Goal: Task Accomplishment & Management: Manage account settings

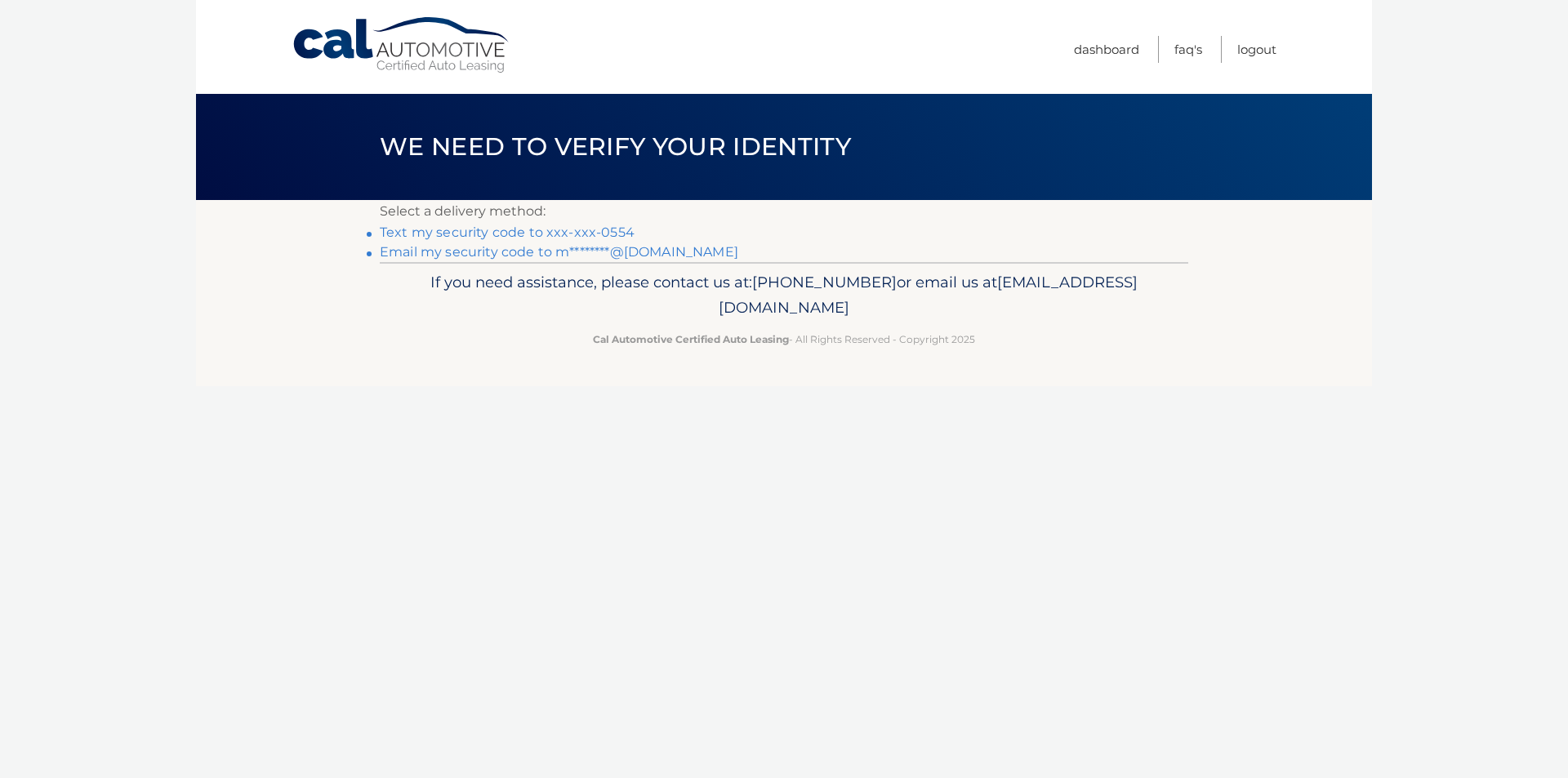
click at [550, 235] on link "Text my security code to xxx-xxx-0554" at bounding box center [506, 233] width 255 height 15
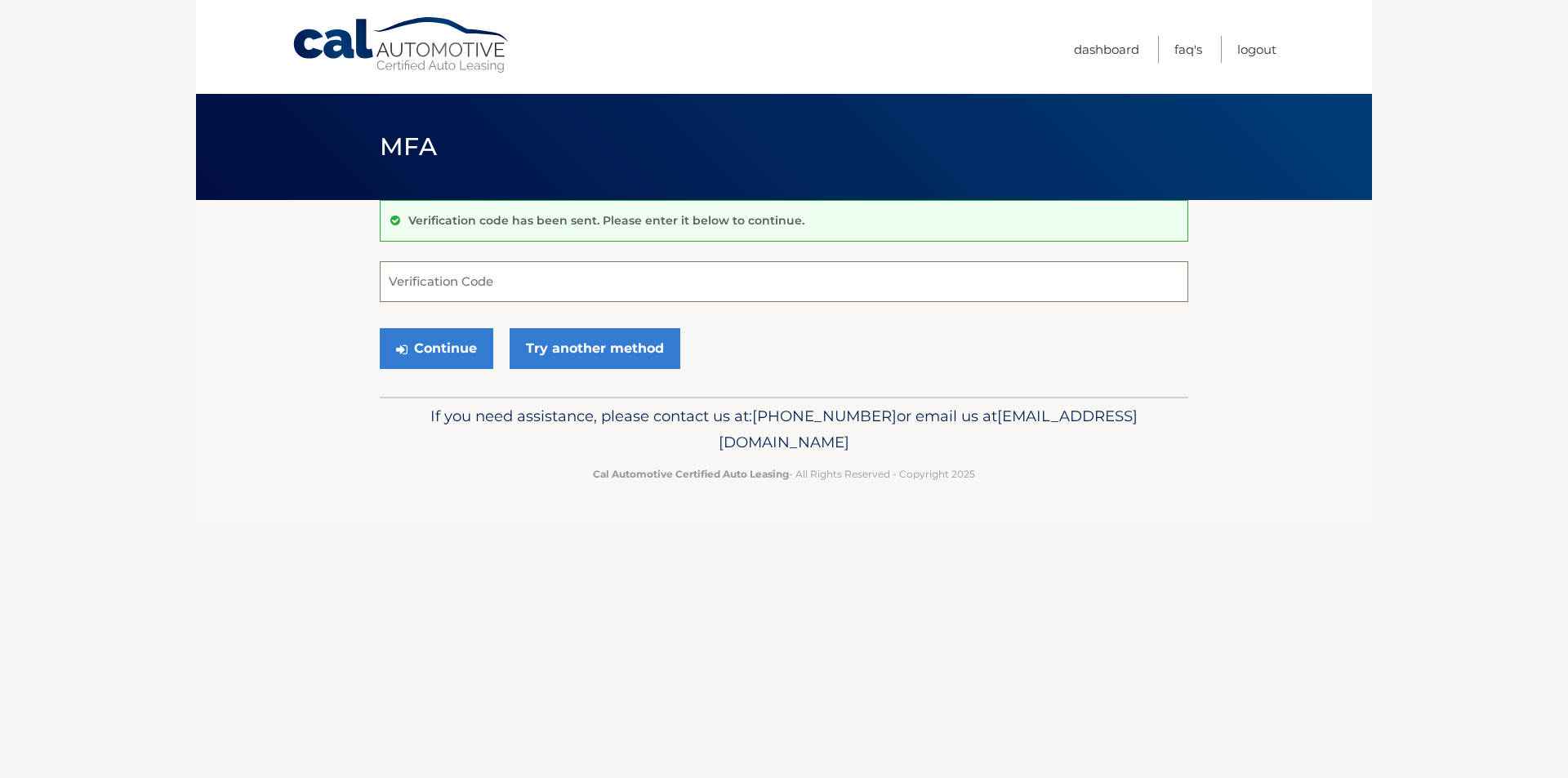
click at [458, 290] on input "Verification Code" at bounding box center [784, 281] width 809 height 41
type input "422266"
click at [424, 353] on button "Continue" at bounding box center [436, 348] width 113 height 41
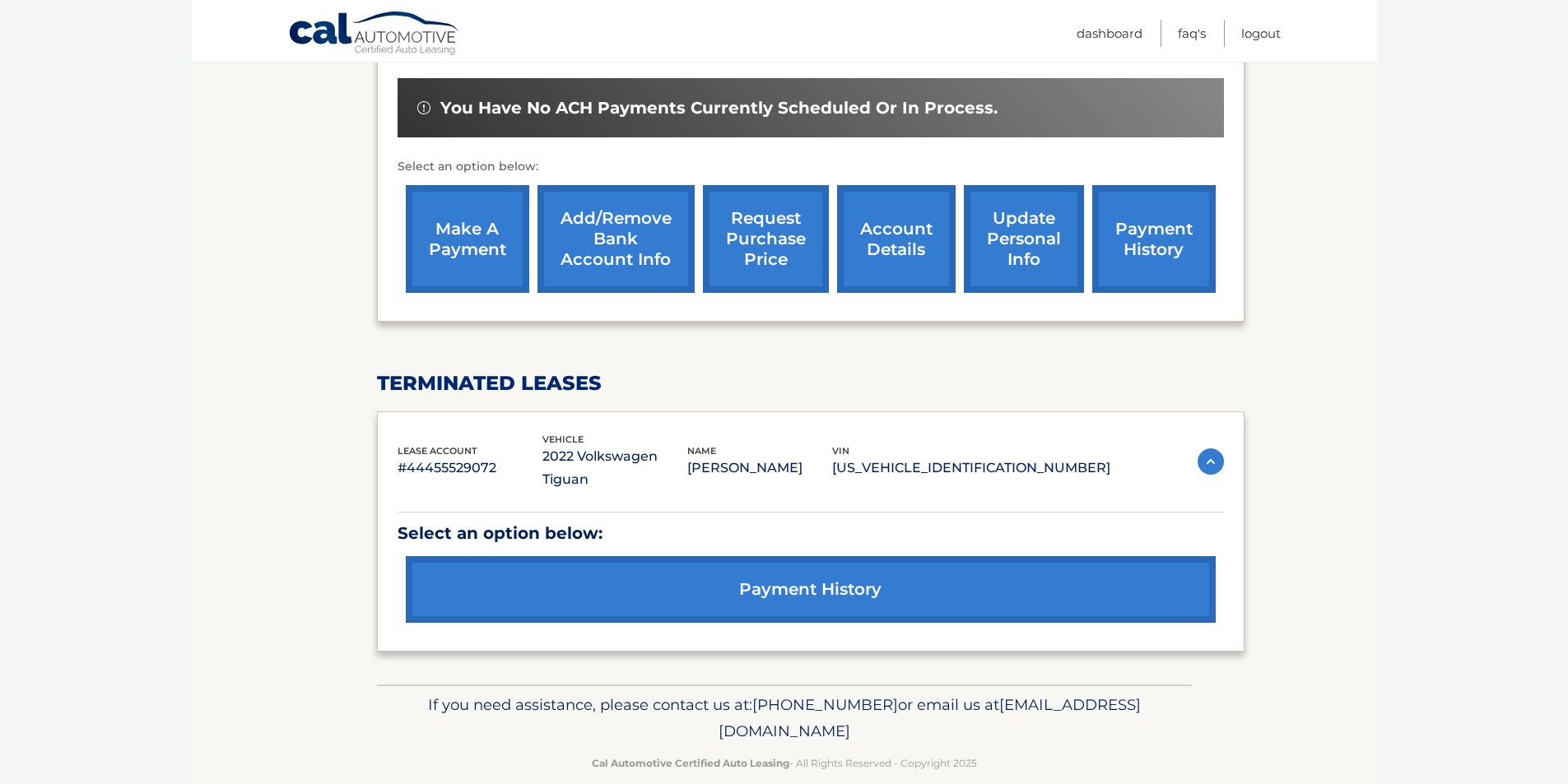
scroll to position [503, 0]
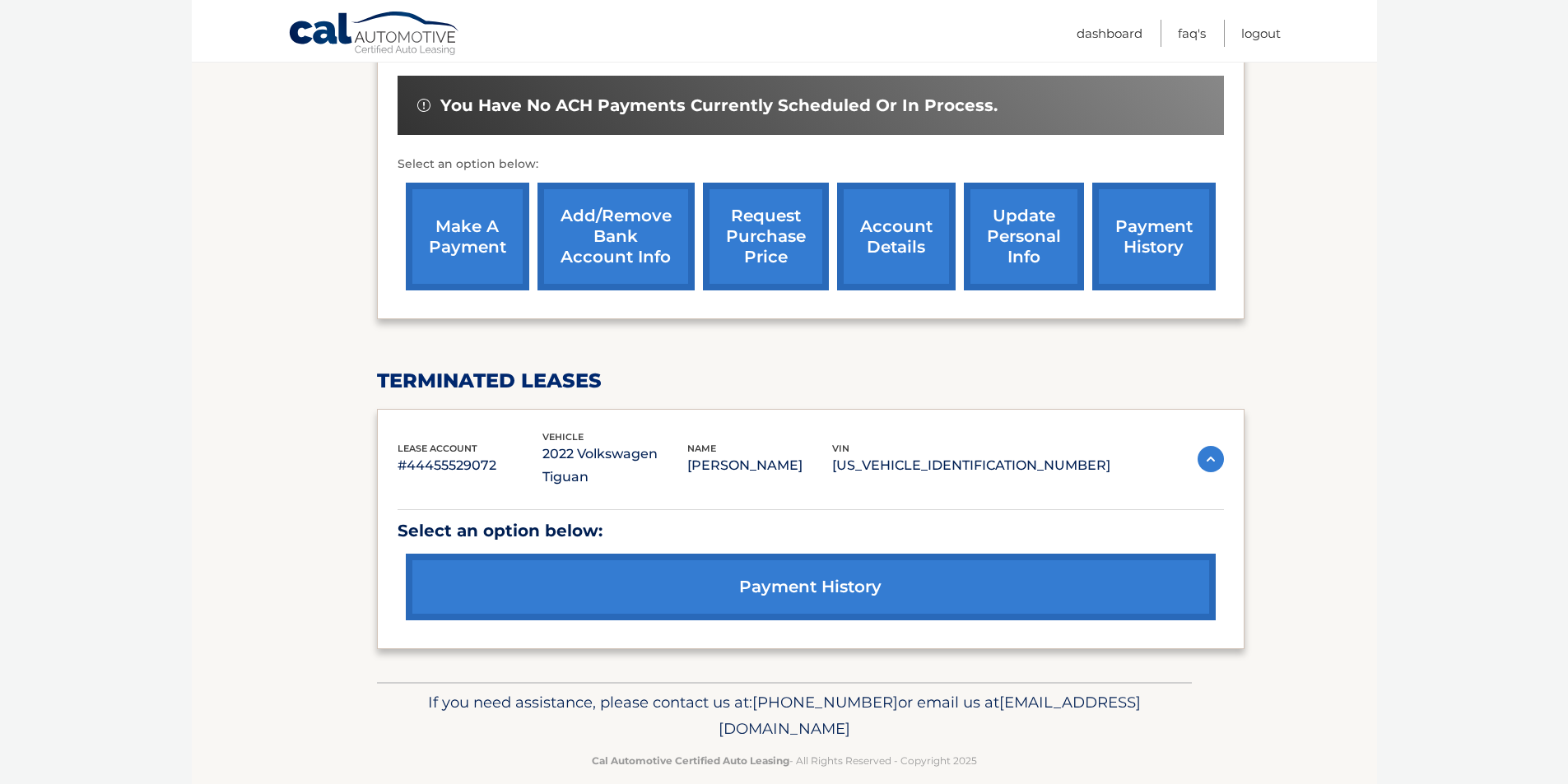
click at [804, 566] on link "payment history" at bounding box center [810, 586] width 810 height 66
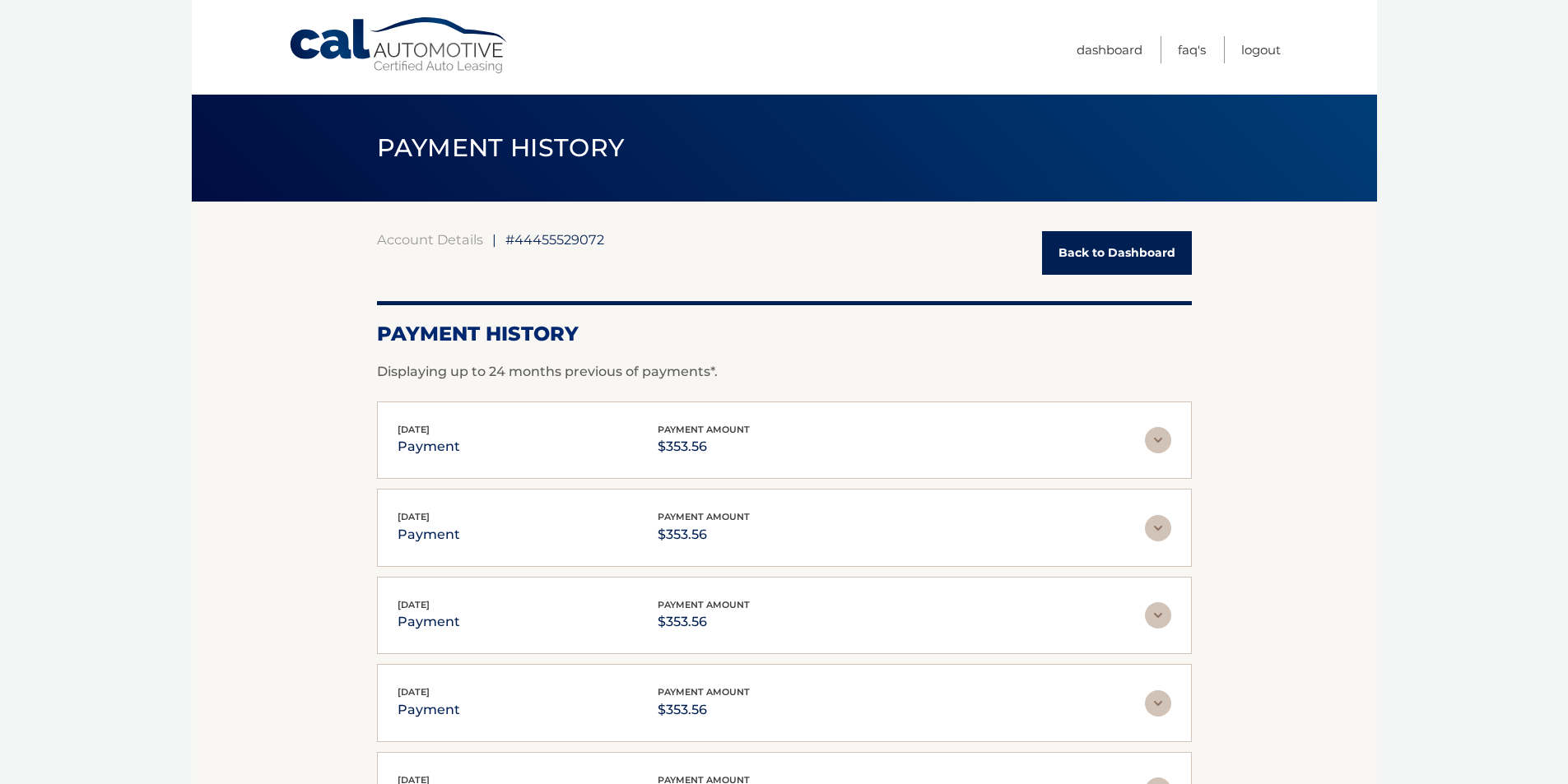
click at [1098, 248] on link "Back to Dashboard" at bounding box center [1117, 253] width 150 height 43
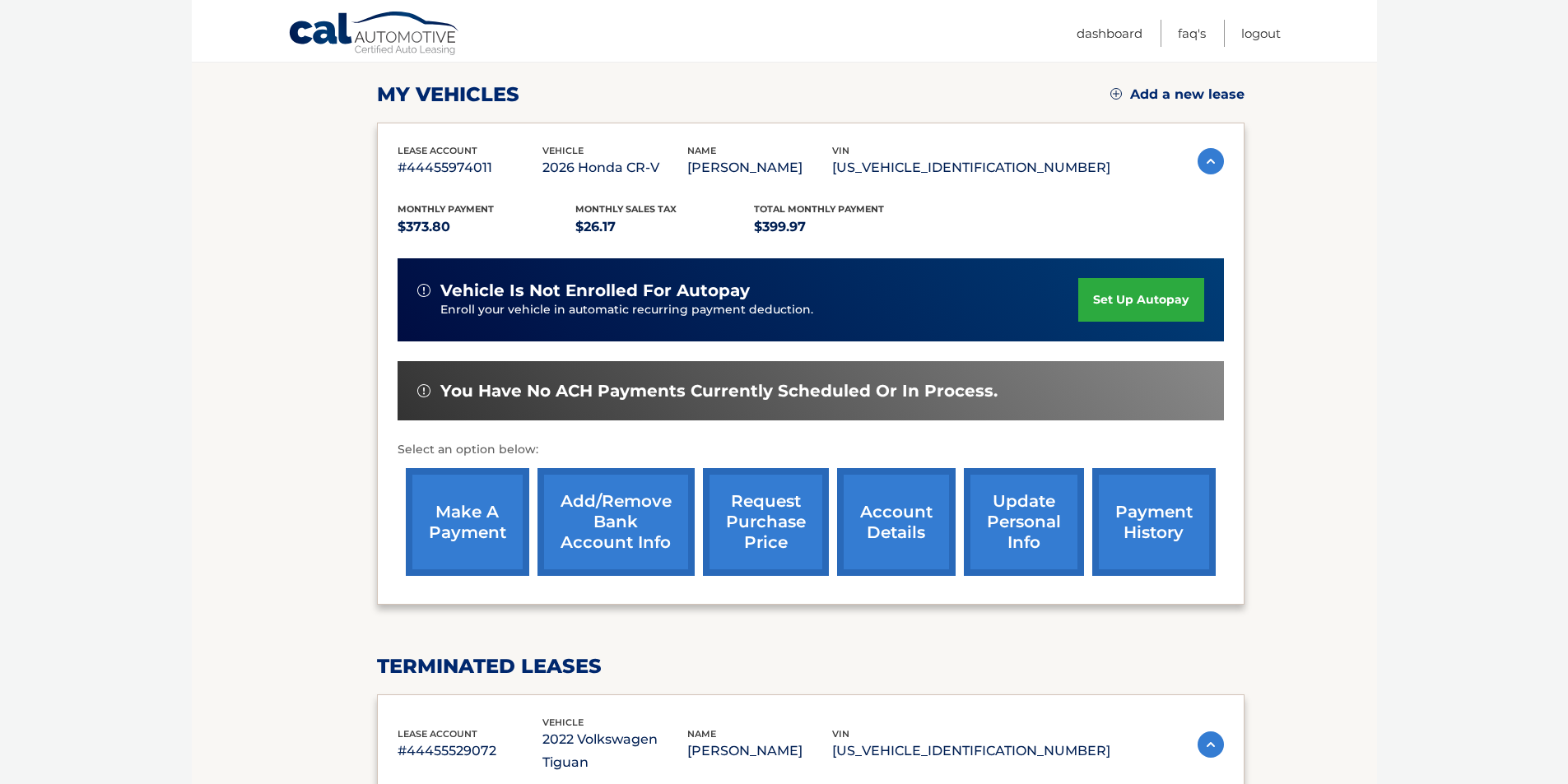
scroll to position [247, 0]
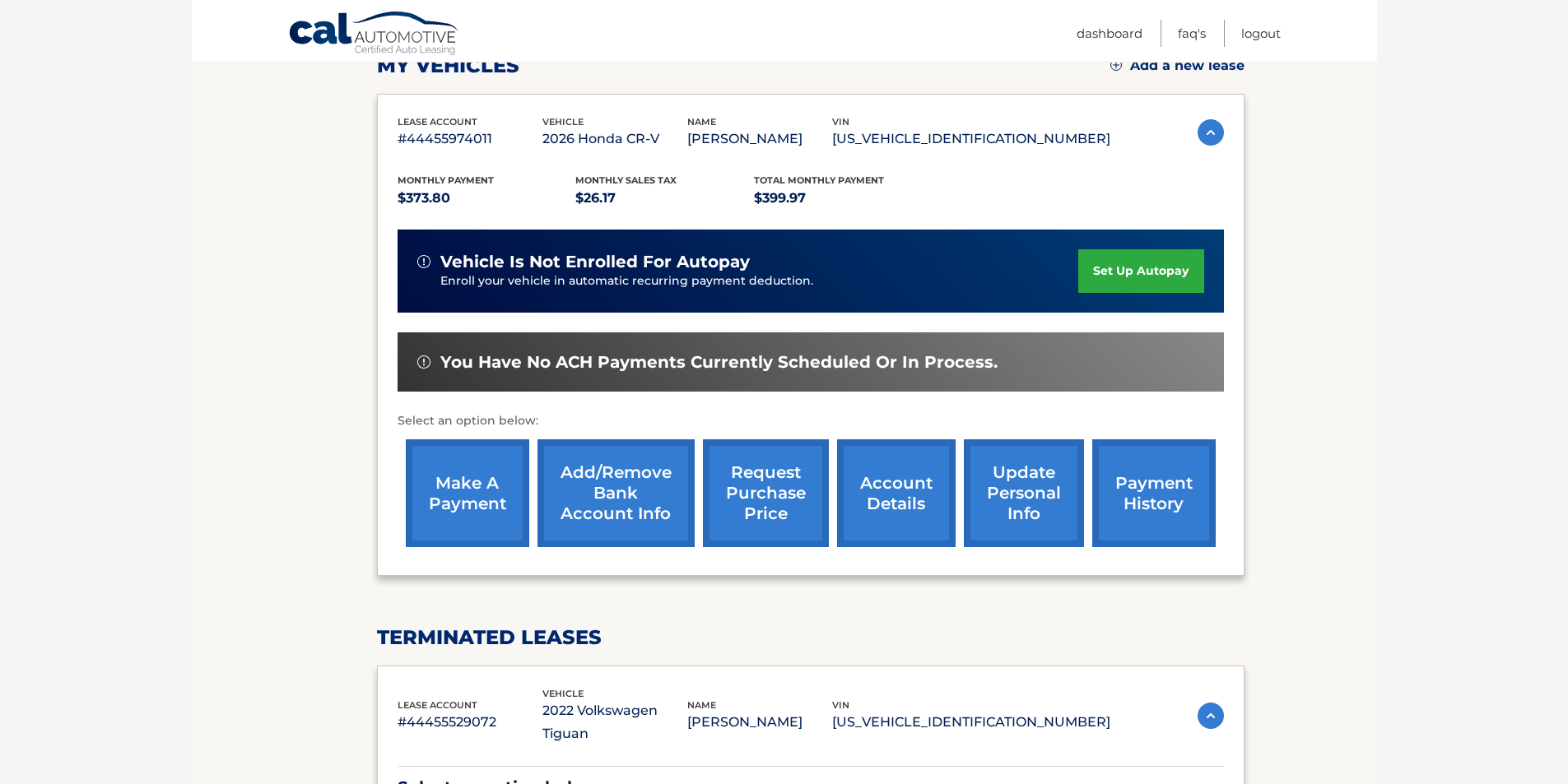
click at [773, 503] on link "request purchase price" at bounding box center [765, 493] width 126 height 108
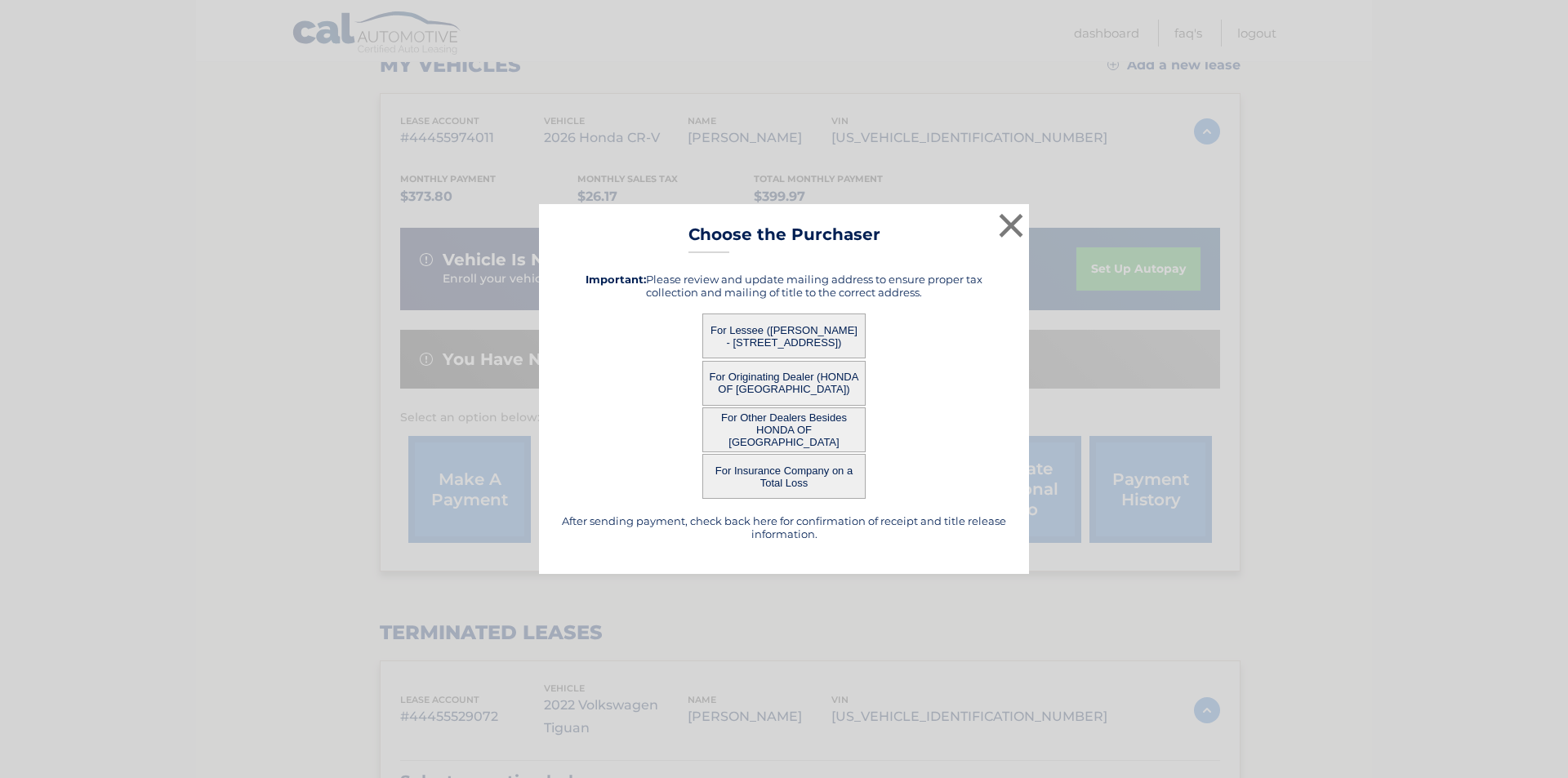
click at [814, 338] on button "For Lessee ([PERSON_NAME] - [STREET_ADDRESS])" at bounding box center [784, 336] width 163 height 45
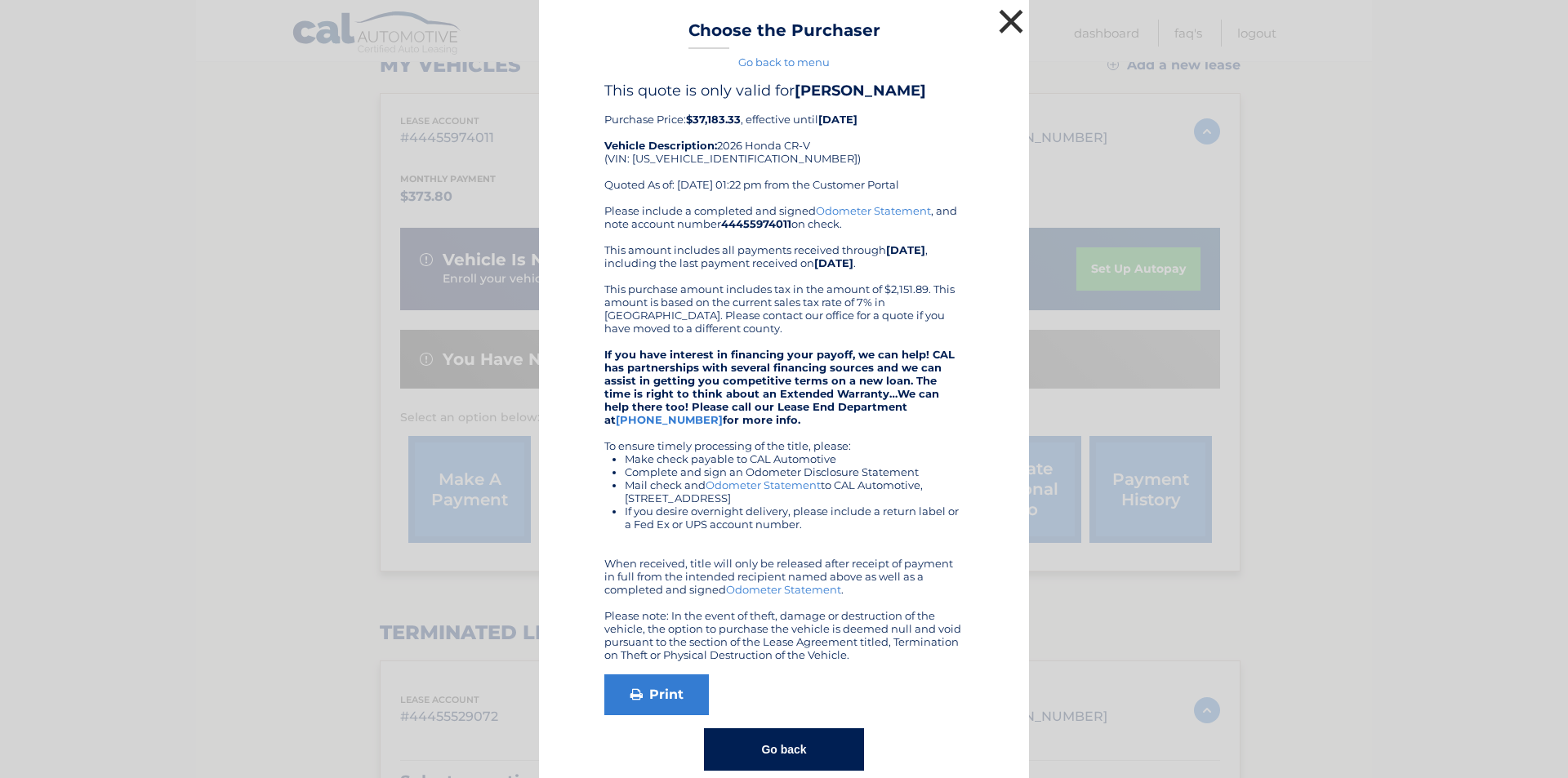
click at [1004, 16] on button "×" at bounding box center [1011, 21] width 32 height 32
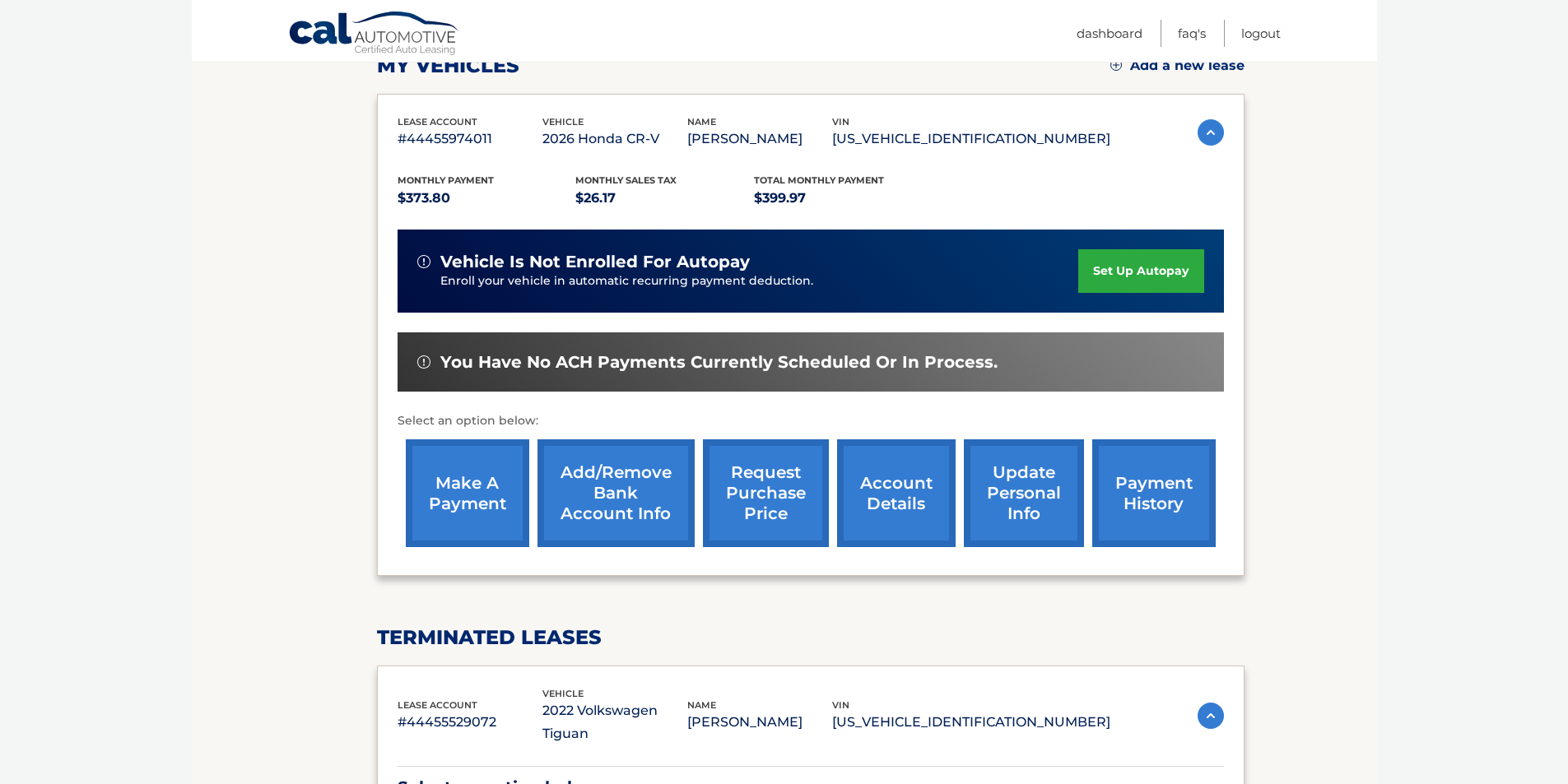
click at [897, 502] on link "account details" at bounding box center [896, 493] width 118 height 108
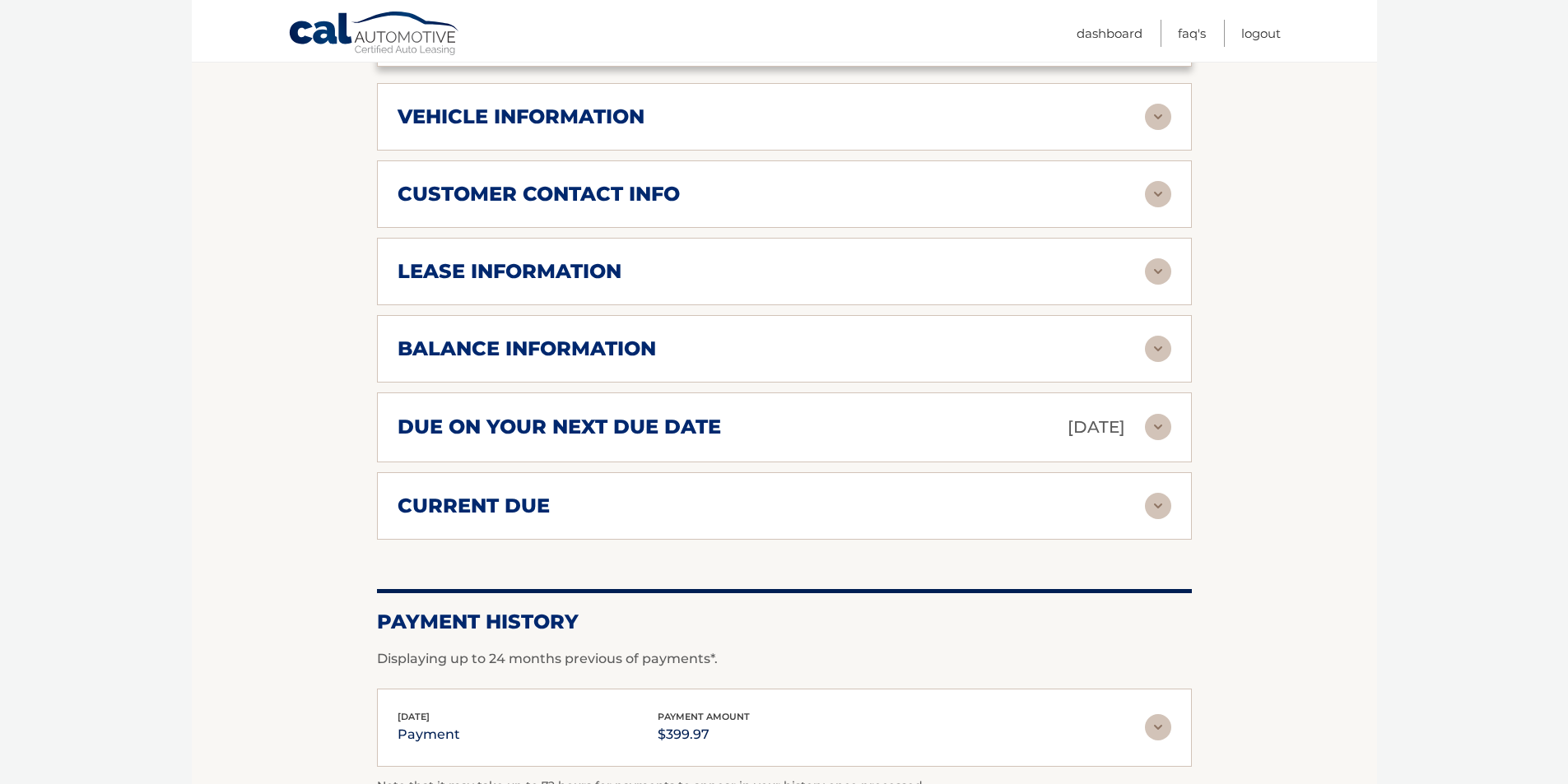
scroll to position [741, 0]
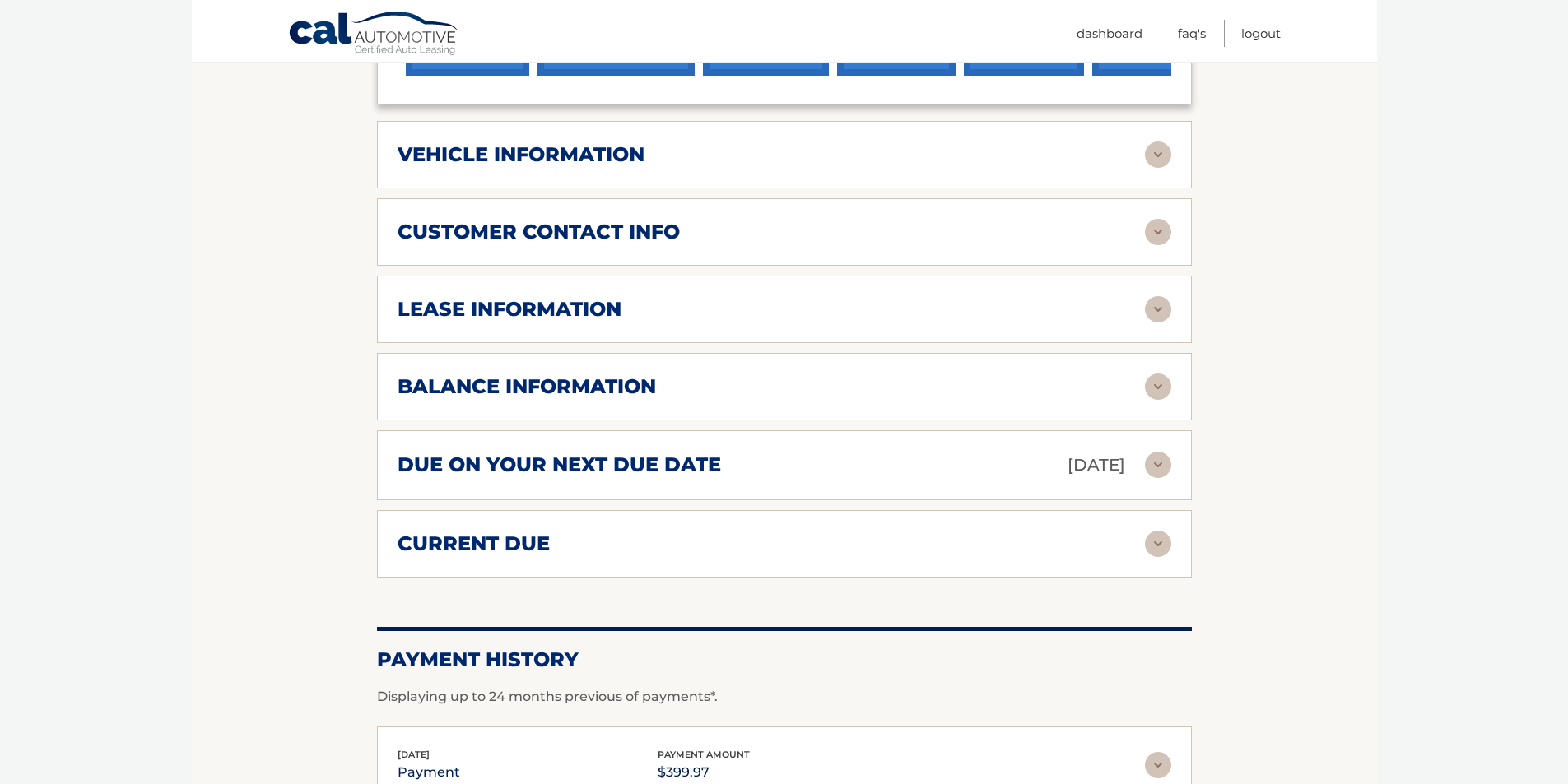
click at [1161, 548] on img at bounding box center [1157, 543] width 26 height 26
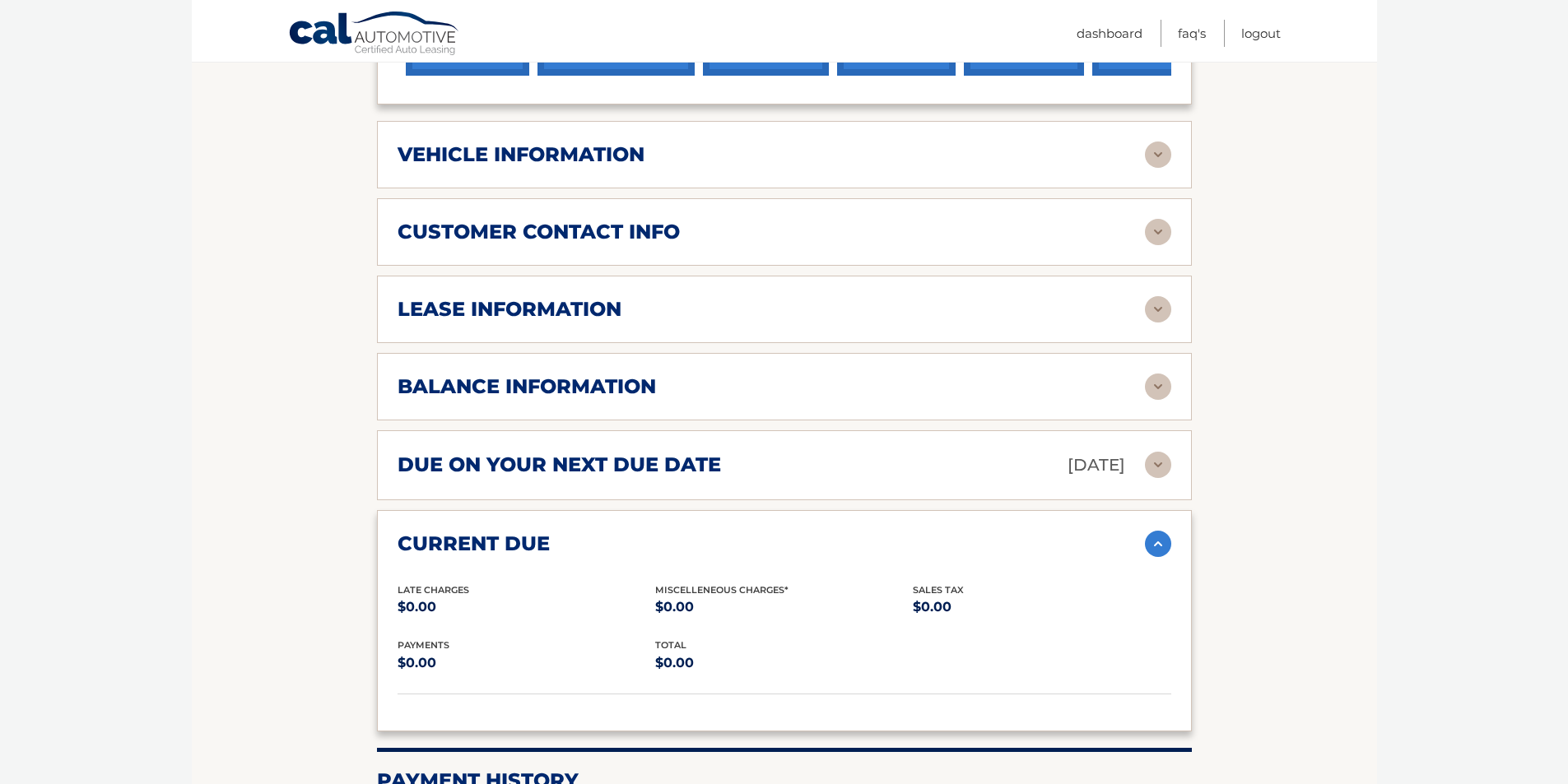
click at [1157, 384] on img at bounding box center [1157, 386] width 26 height 26
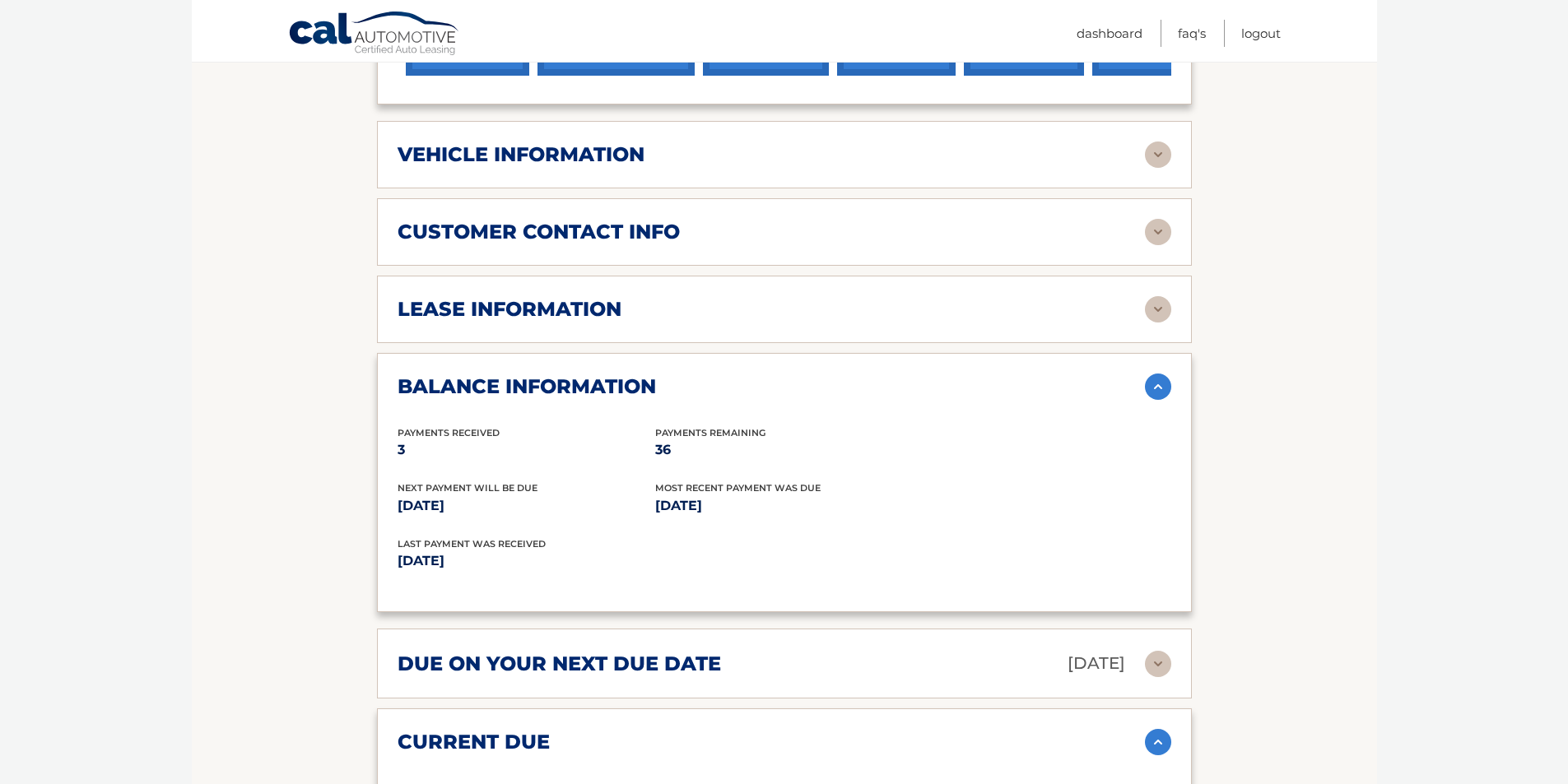
click at [1165, 318] on img at bounding box center [1157, 308] width 26 height 26
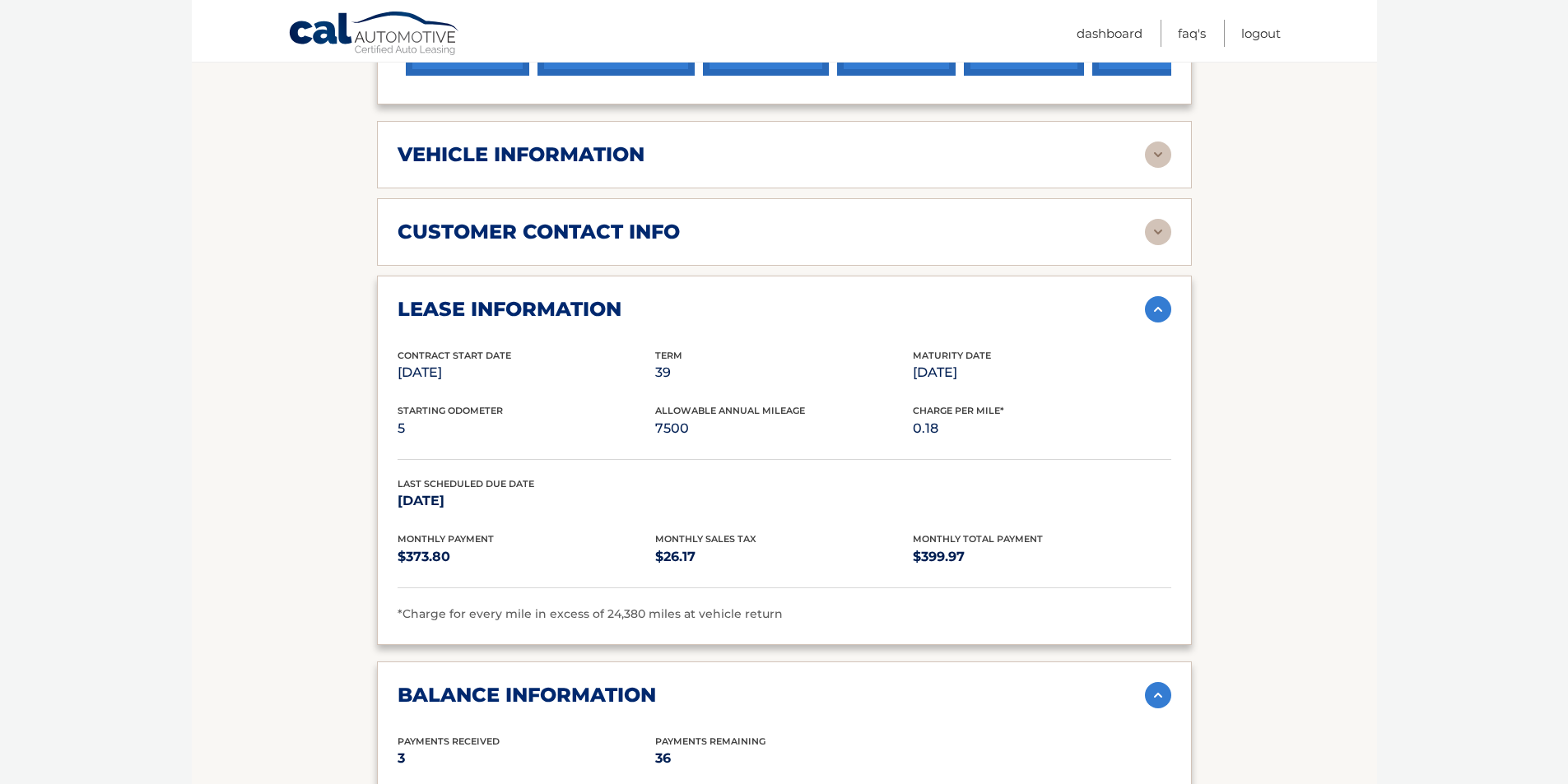
click at [1154, 233] on img at bounding box center [1157, 232] width 26 height 26
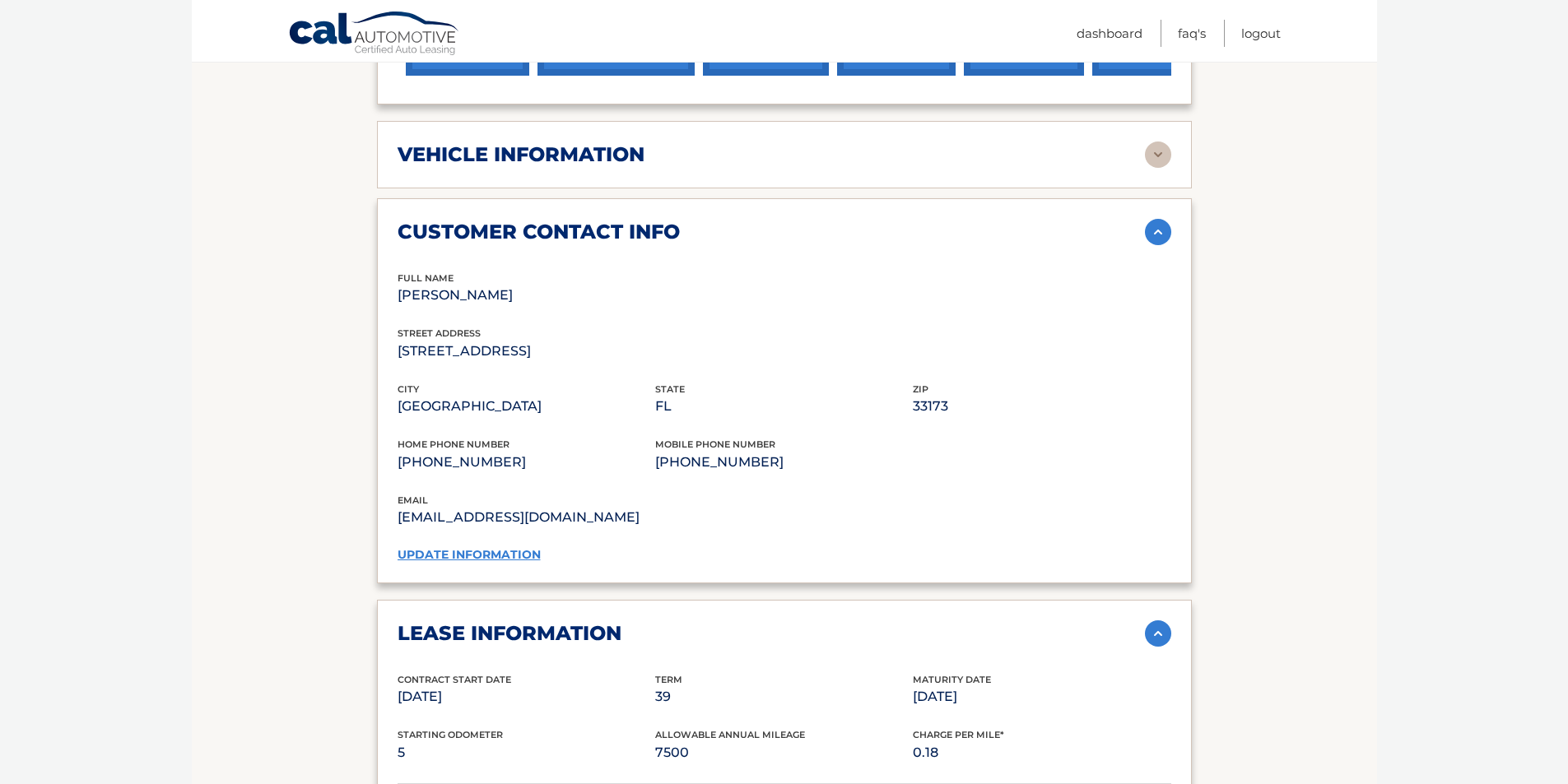
click at [469, 552] on link "update information" at bounding box center [469, 554] width 143 height 14
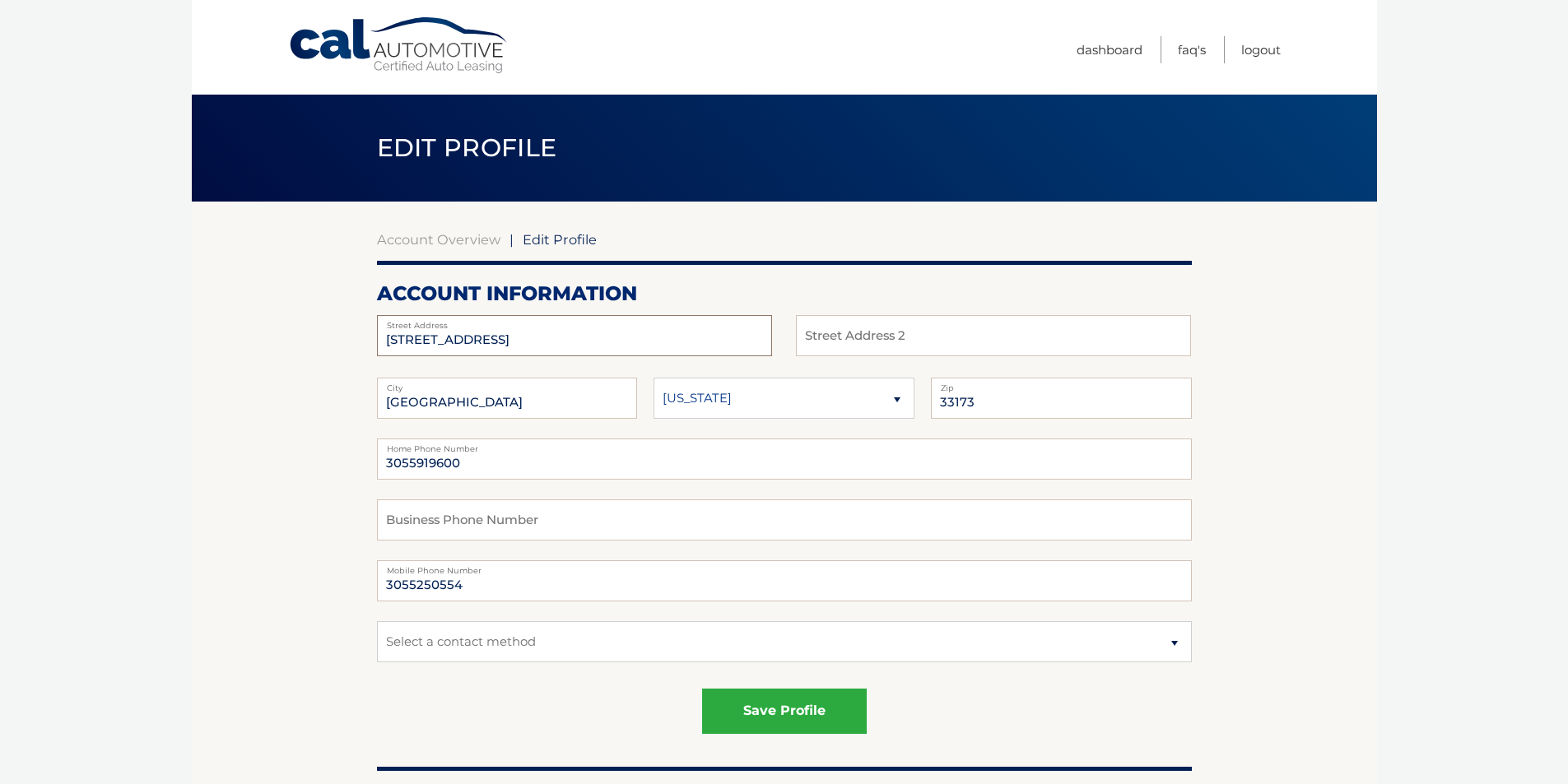
drag, startPoint x: 500, startPoint y: 341, endPoint x: 370, endPoint y: 352, distance: 130.5
type input "8626 SW 114 PLACE"
drag, startPoint x: 469, startPoint y: 466, endPoint x: 427, endPoint y: 473, distance: 42.6
click at [427, 473] on input "3055919600" at bounding box center [784, 458] width 815 height 41
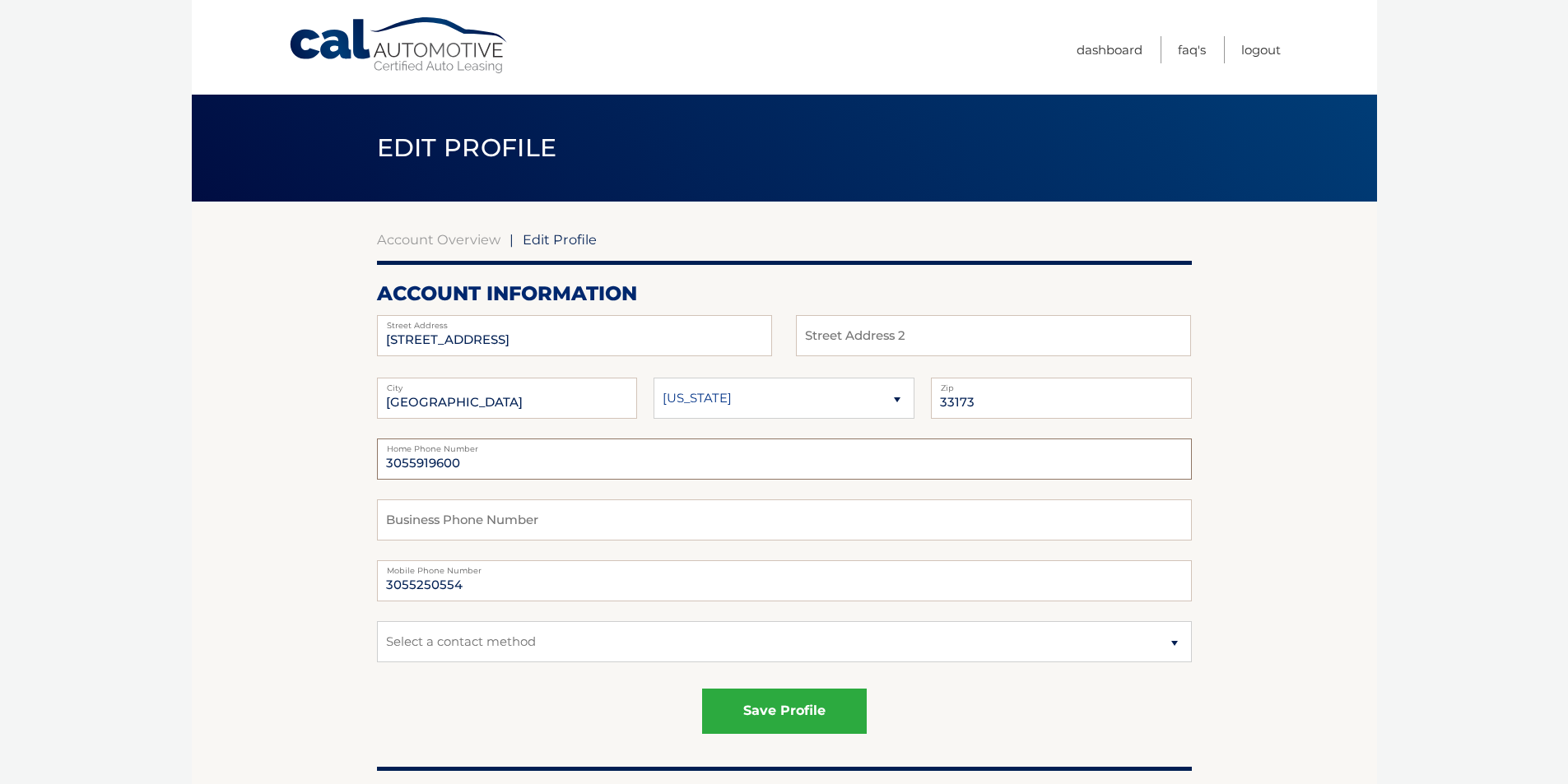
click at [464, 465] on input "3055919600" at bounding box center [784, 458] width 815 height 41
drag, startPoint x: 464, startPoint y: 465, endPoint x: 408, endPoint y: 475, distance: 56.9
click at [409, 475] on input "3055919600" at bounding box center [784, 458] width 815 height 41
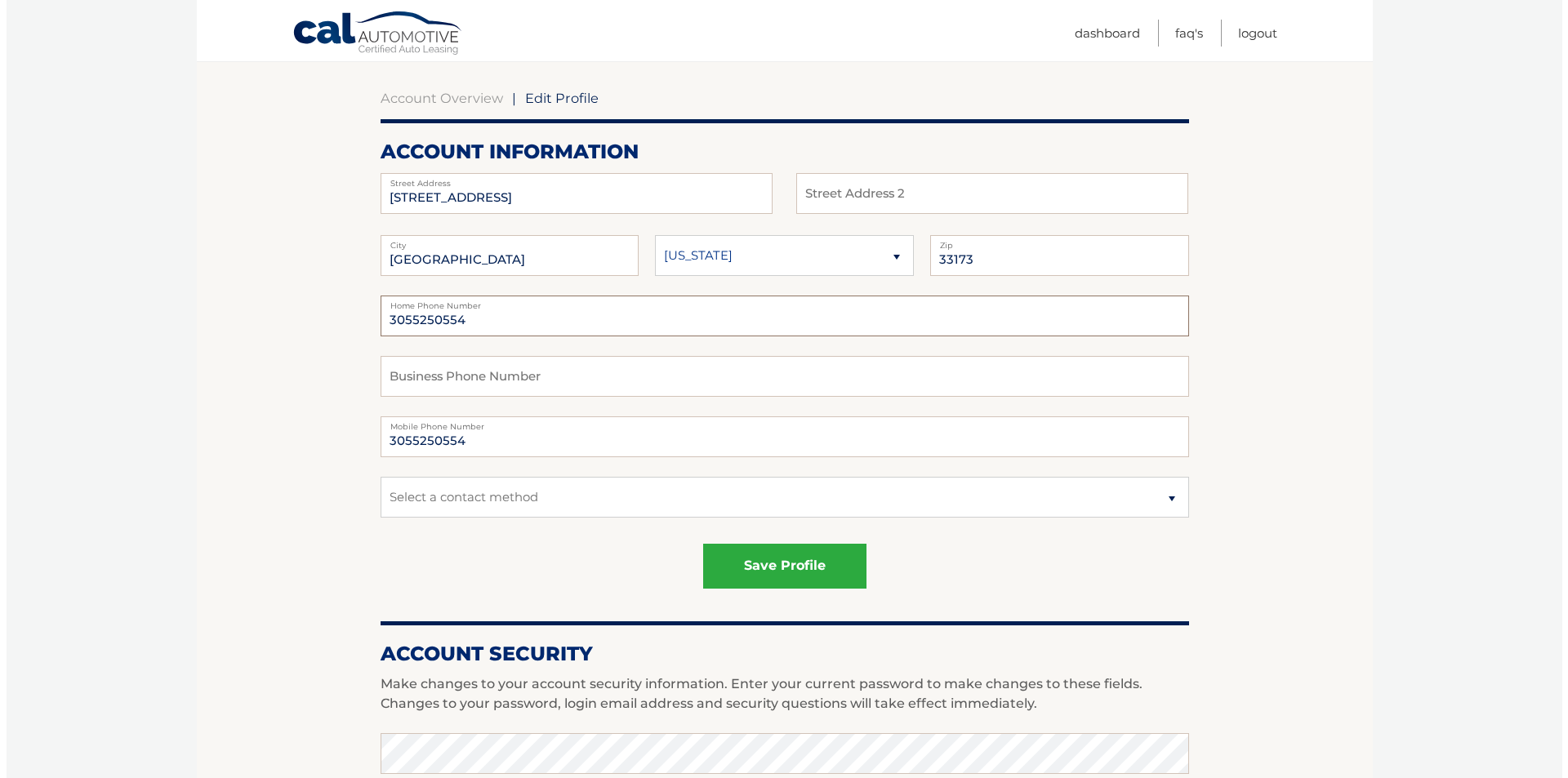
scroll to position [163, 0]
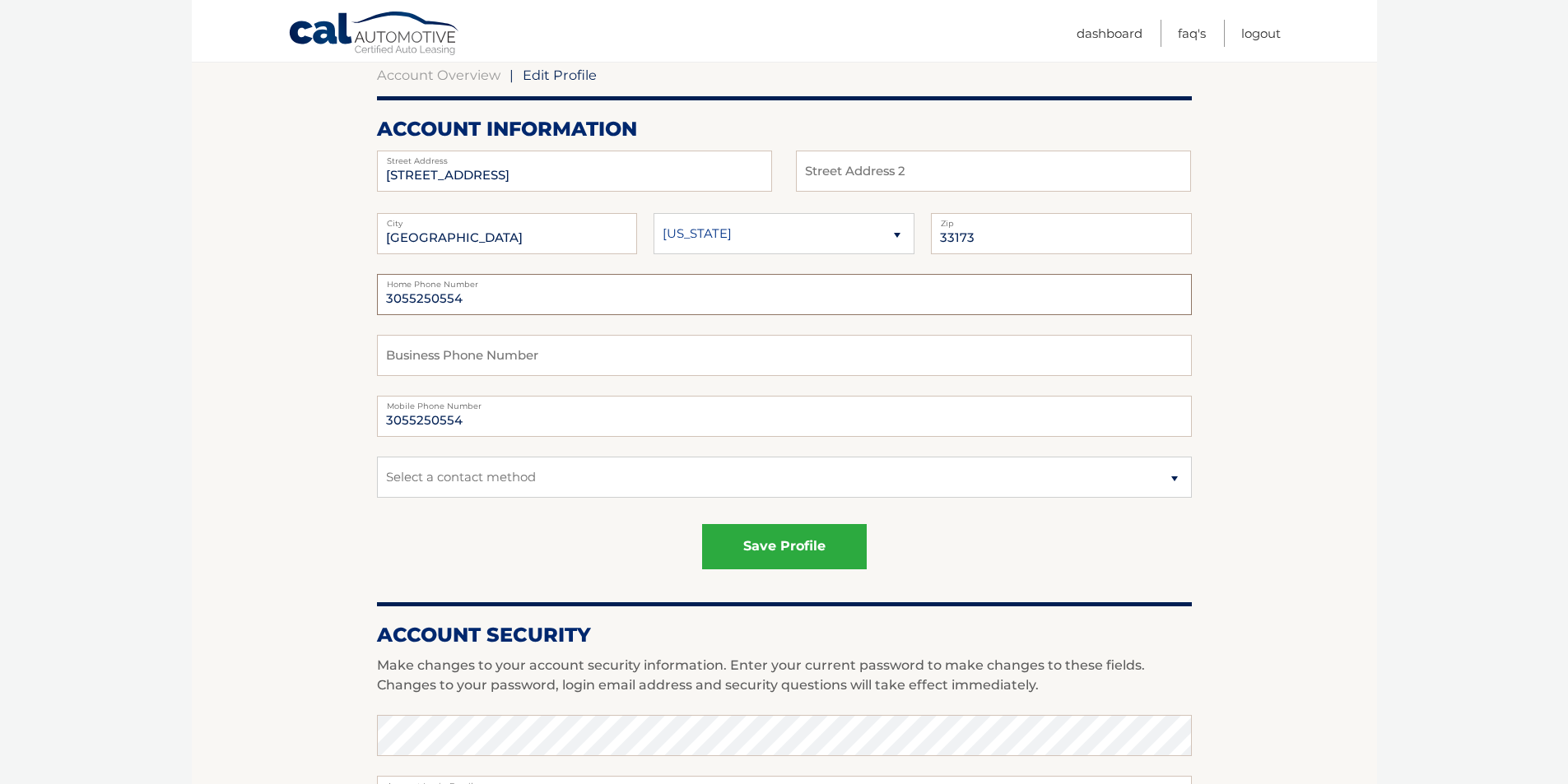
type input "3055250554"
click at [516, 478] on select "Select a contact method Mobile Home" at bounding box center [784, 477] width 815 height 41
select select "1"
click at [377, 456] on select "Select a contact method Mobile Home" at bounding box center [784, 477] width 815 height 41
click at [759, 544] on button "save profile" at bounding box center [784, 547] width 164 height 45
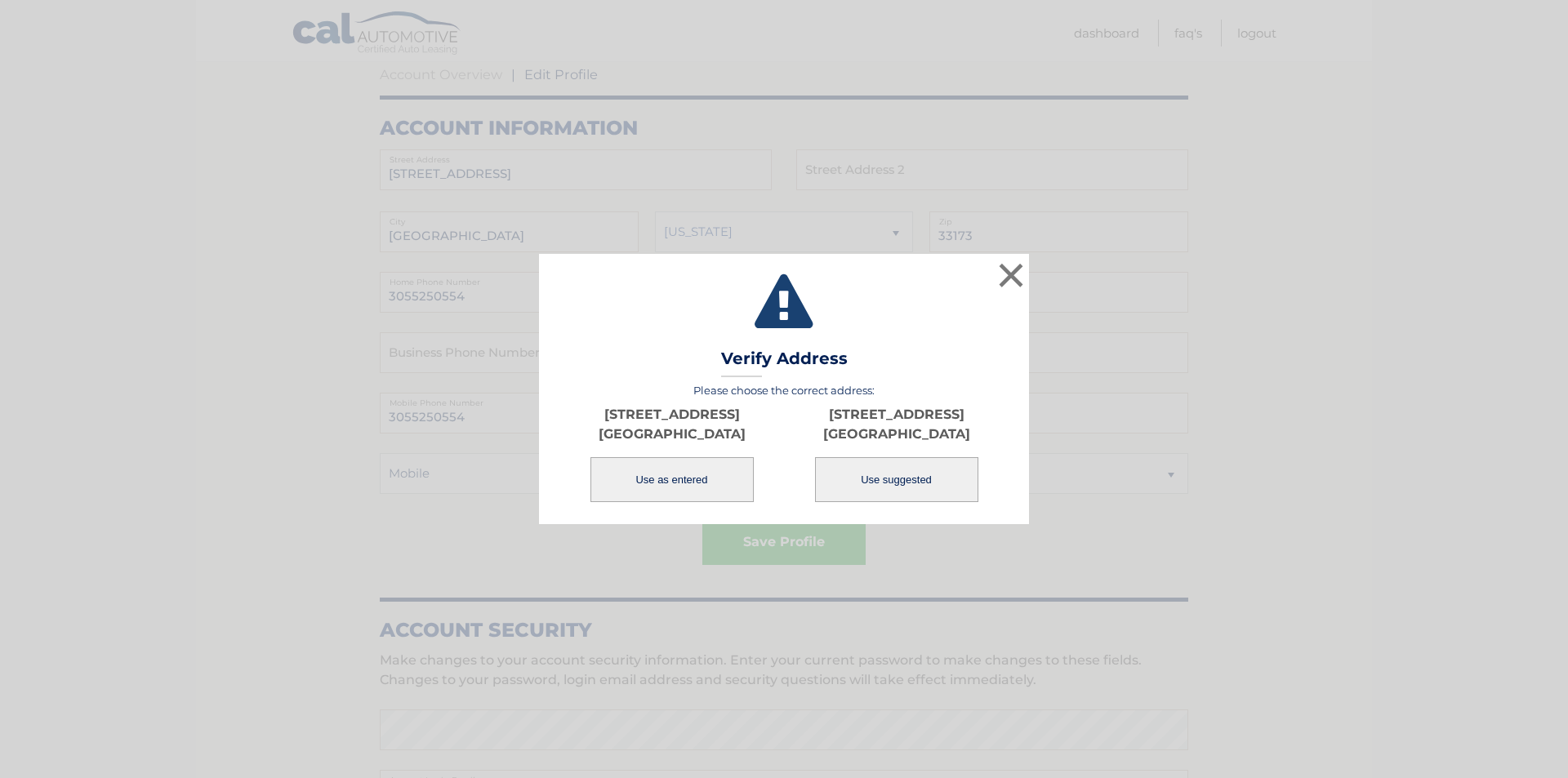
click at [896, 479] on button "Use suggested" at bounding box center [897, 480] width 163 height 45
type input "8626 SW 114TH PL"
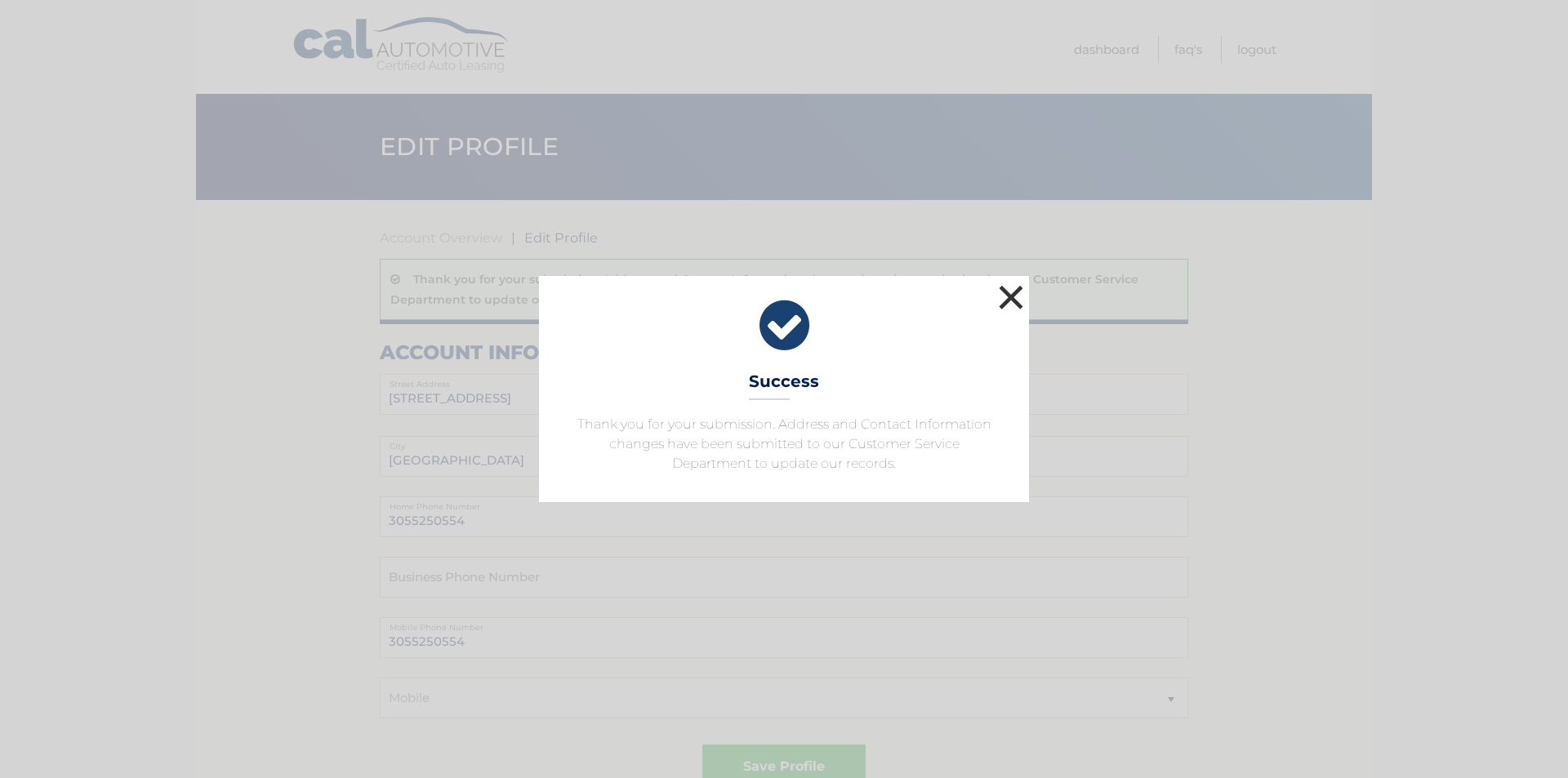
click at [1013, 298] on button "×" at bounding box center [1011, 297] width 32 height 32
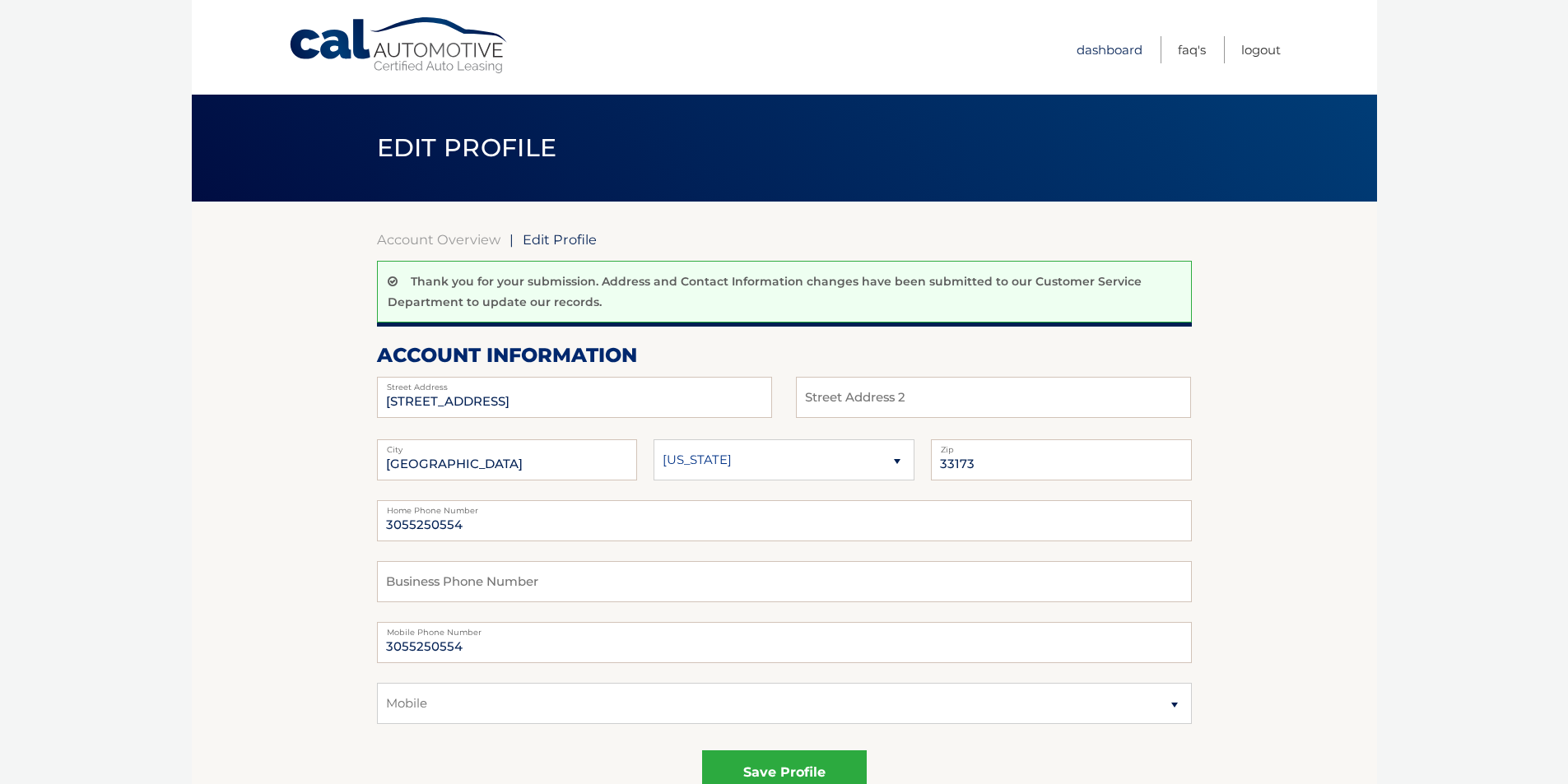
click at [1121, 50] on link "Dashboard" at bounding box center [1109, 50] width 66 height 27
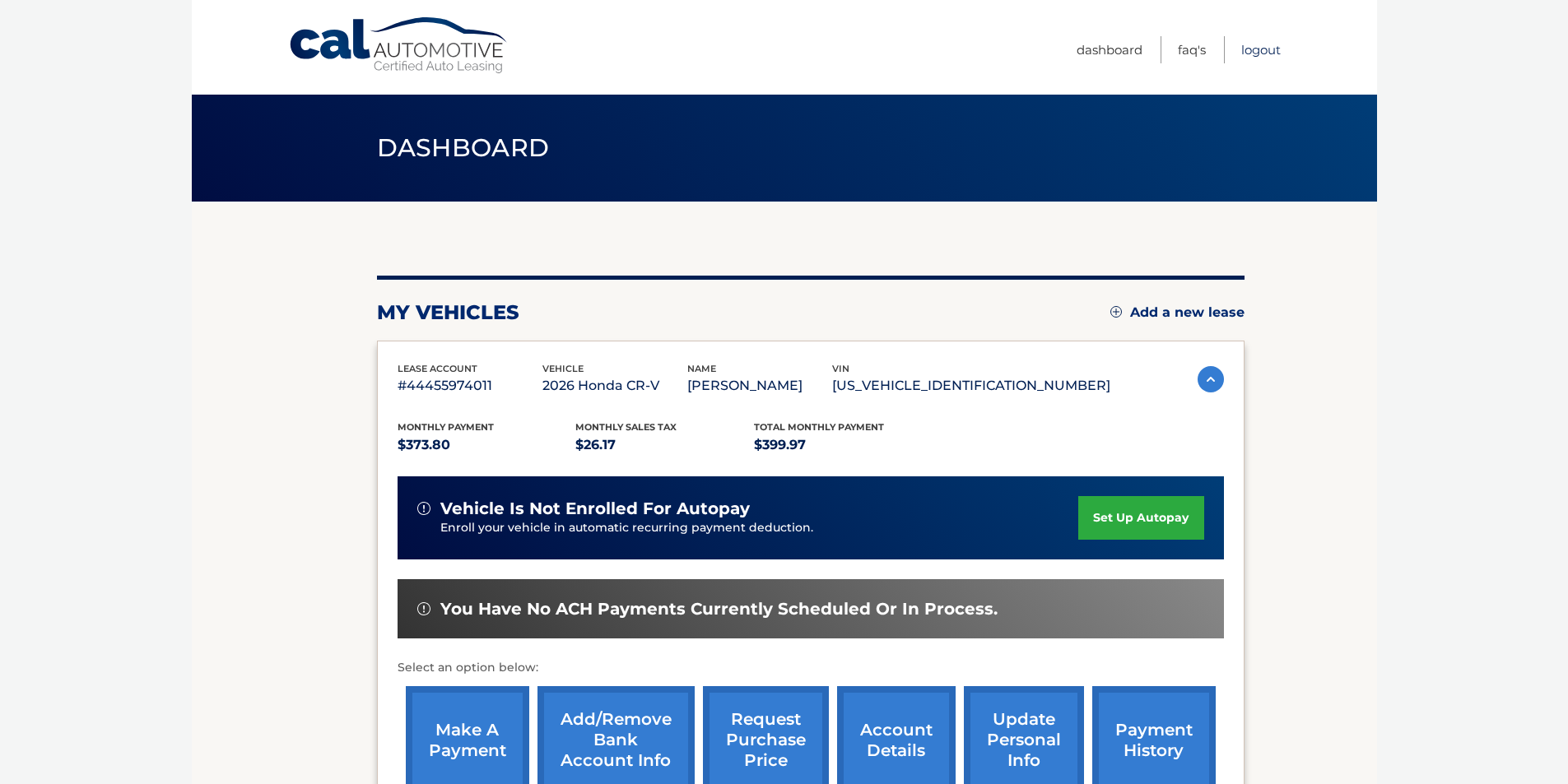
click at [1264, 49] on link "Logout" at bounding box center [1260, 50] width 39 height 27
